Goal: Find specific page/section: Find specific page/section

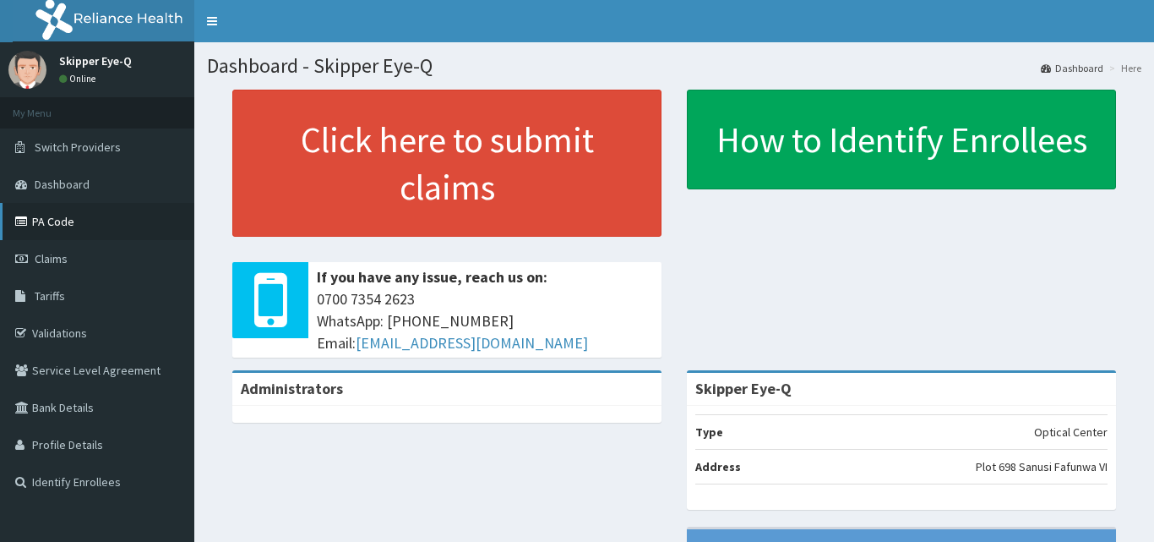
click at [55, 229] on link "PA Code" at bounding box center [97, 221] width 194 height 37
click at [55, 226] on link "PA Code" at bounding box center [97, 221] width 194 height 37
